Goal: Contribute content: Contribute content

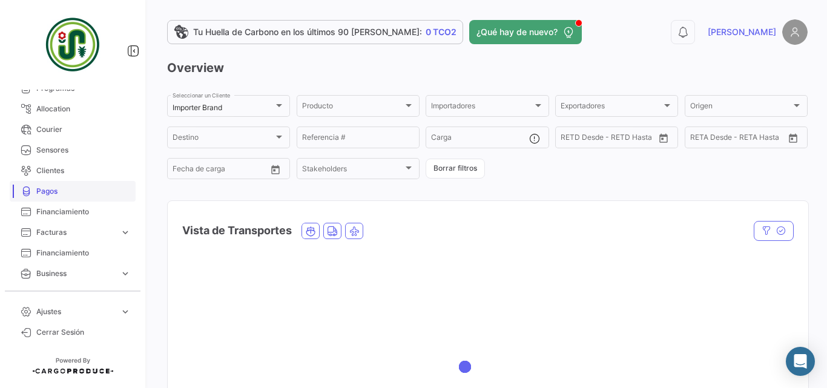
scroll to position [323, 0]
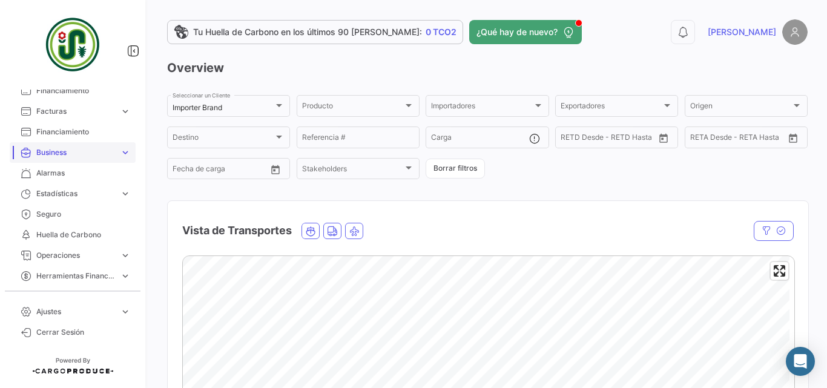
click at [100, 151] on span "Business" at bounding box center [75, 152] width 79 height 11
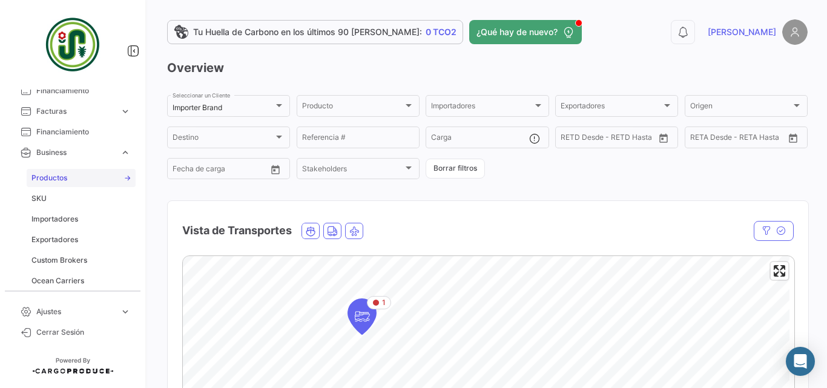
click at [61, 174] on span "Productos" at bounding box center [49, 178] width 36 height 11
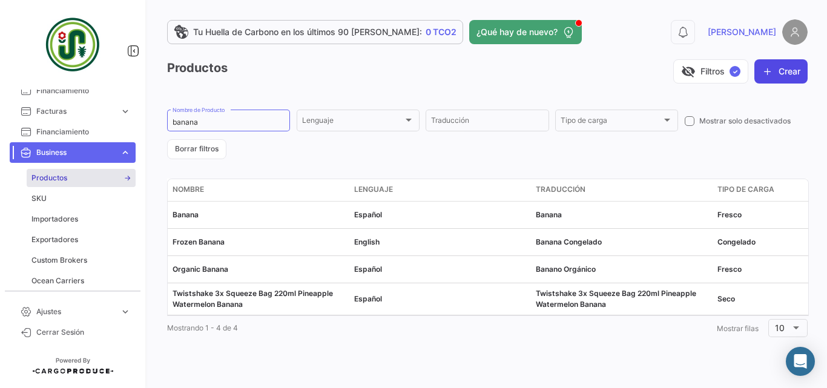
click at [787, 67] on button "Crear" at bounding box center [780, 71] width 53 height 24
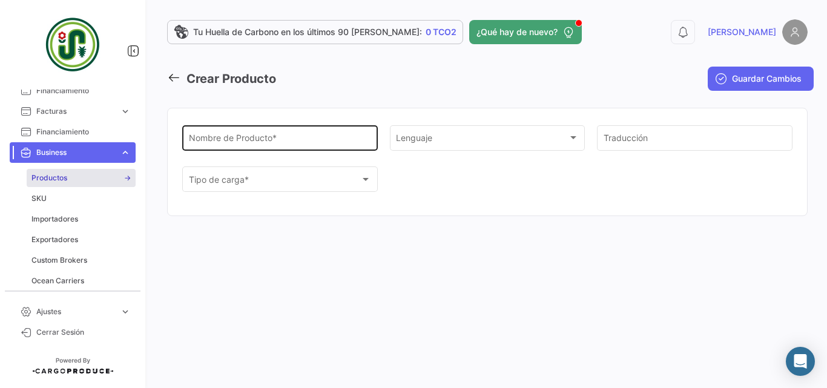
click at [295, 138] on input "Nombre de Producto *" at bounding box center [280, 140] width 183 height 10
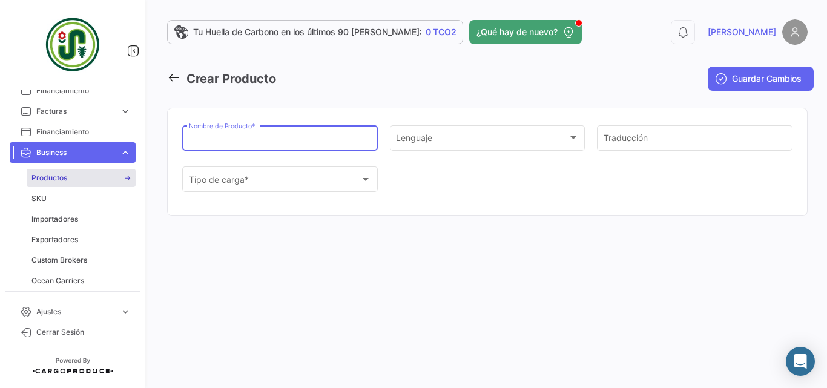
paste input "TREONINA SL"
type input "TREONINA SL"
click at [281, 174] on div "Tipo de carga * Tipo de carga *" at bounding box center [280, 179] width 183 height 28
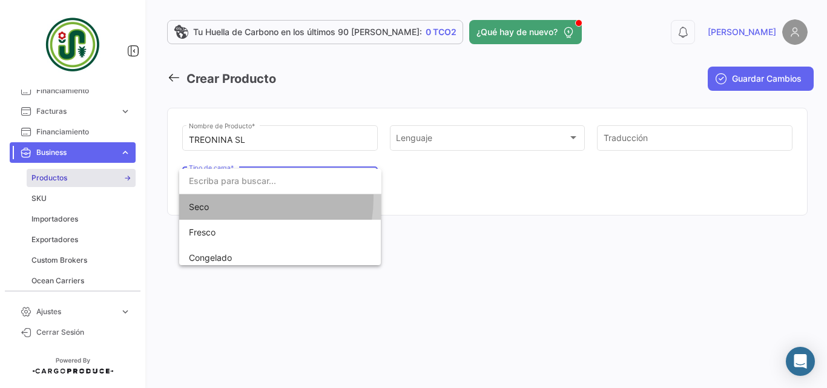
click at [237, 198] on span "Seco" at bounding box center [274, 206] width 170 height 25
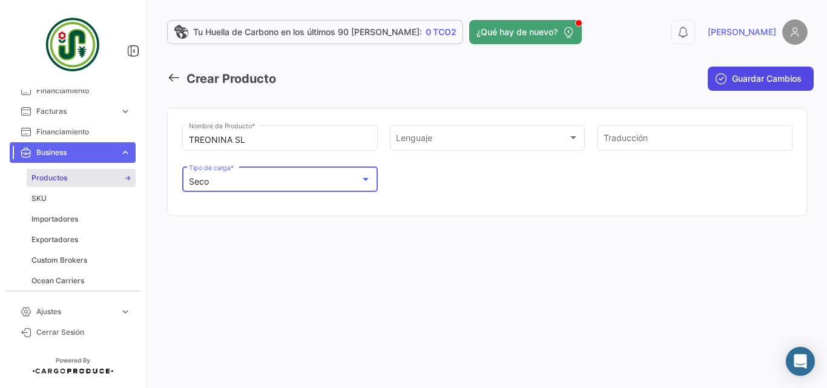
click at [753, 76] on span "Guardar Cambios" at bounding box center [767, 79] width 70 height 12
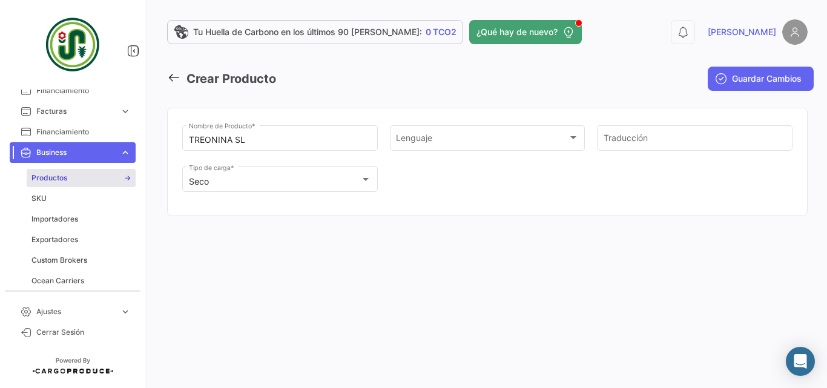
click at [176, 76] on icon at bounding box center [173, 77] width 13 height 13
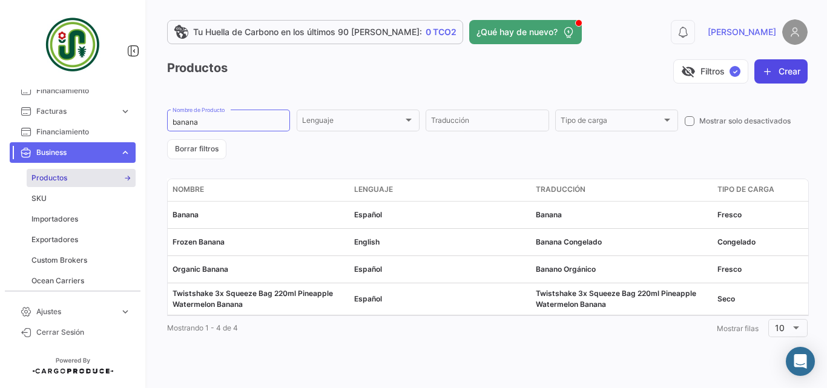
click at [771, 74] on icon "button" at bounding box center [768, 71] width 12 height 12
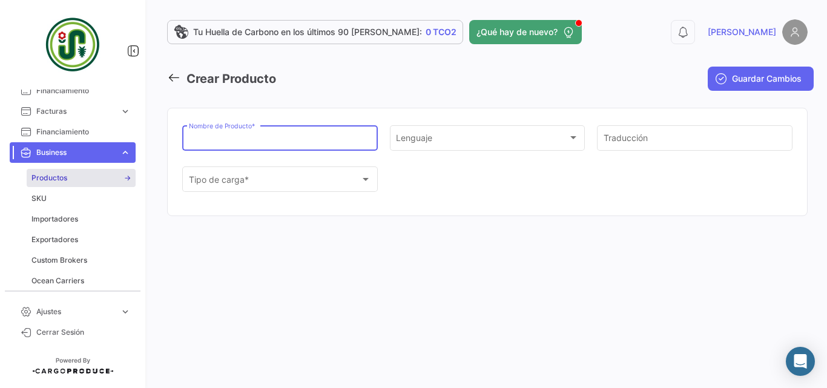
click at [264, 143] on input "Nombre de Producto *" at bounding box center [280, 140] width 183 height 10
paste input "TREONINA SL"
type input "TREONINA SL"
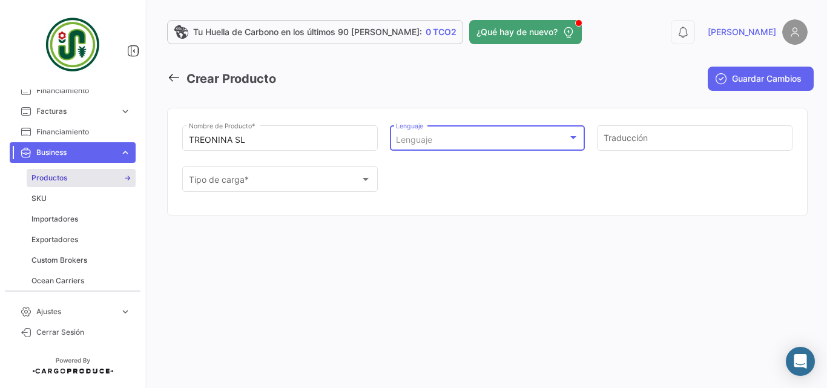
click at [431, 141] on span "Lenguaje" at bounding box center [414, 139] width 36 height 10
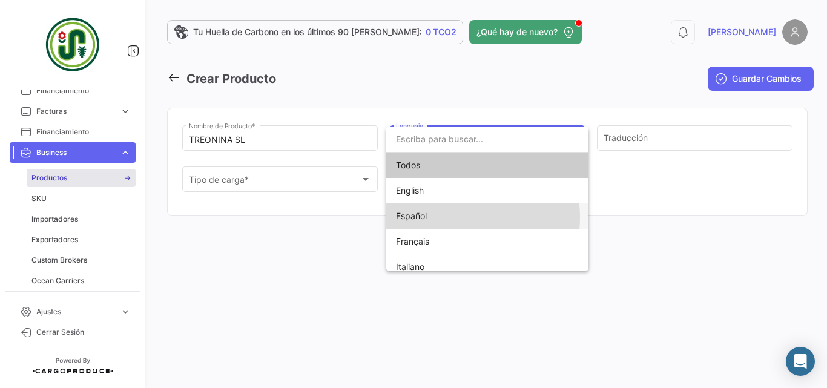
click at [453, 217] on span "Español" at bounding box center [481, 215] width 170 height 25
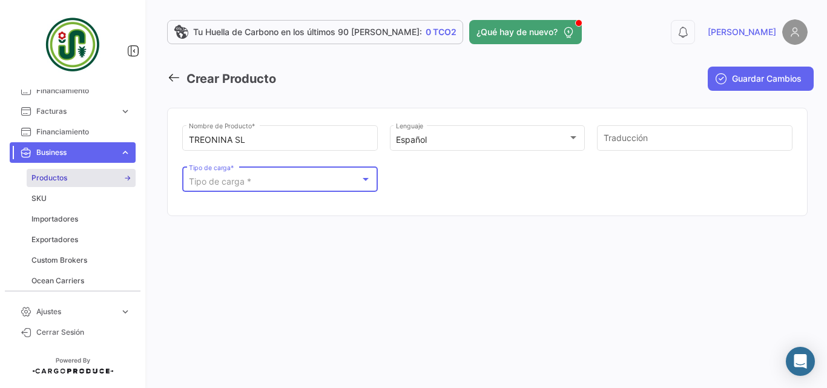
click at [226, 182] on span "Tipo de carga *" at bounding box center [220, 181] width 62 height 10
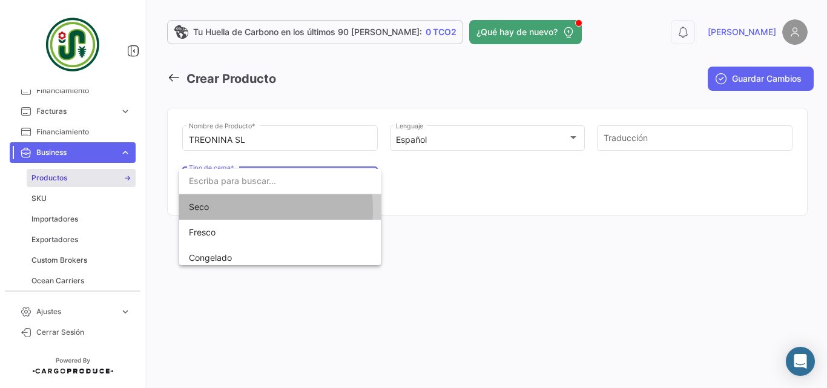
click at [227, 210] on span "Seco" at bounding box center [274, 206] width 170 height 25
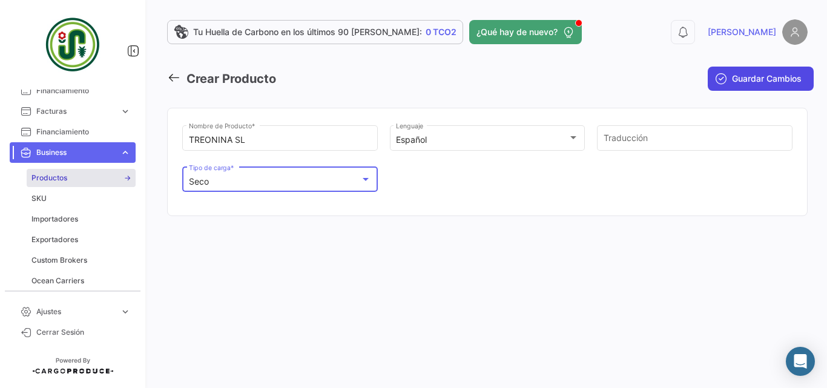
click at [739, 84] on span "Guardar Cambios" at bounding box center [767, 79] width 70 height 12
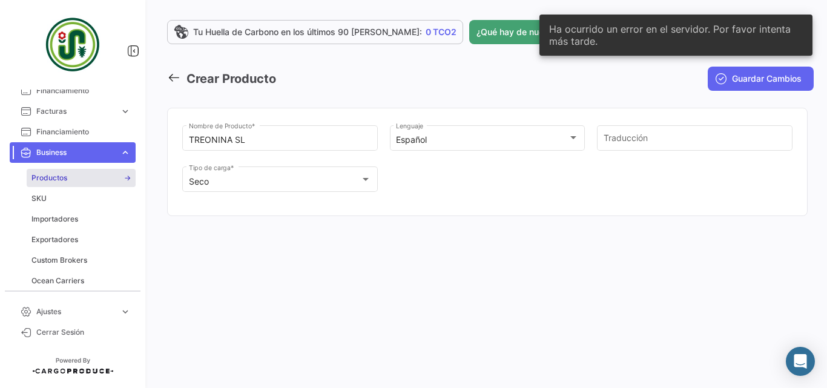
click at [437, 90] on mat-toolbar-row "Crear Producto" at bounding box center [378, 78] width 423 height 39
